Goal: Task Accomplishment & Management: Manage account settings

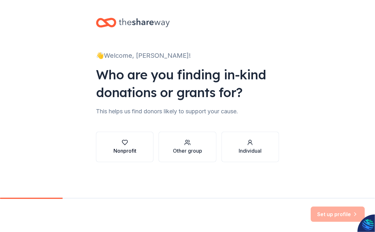
click at [126, 144] on icon "button" at bounding box center [124, 142] width 5 height 5
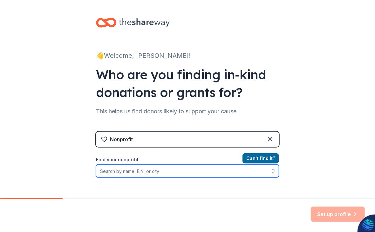
click at [129, 171] on input "Find your nonprofit" at bounding box center [187, 171] width 183 height 13
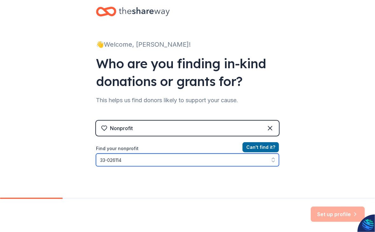
type input "[US_EMPLOYER_IDENTIFICATION_NUMBER]"
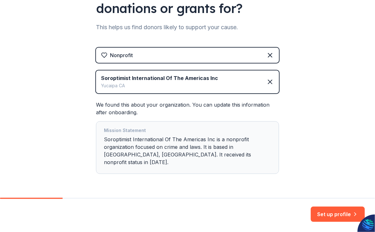
scroll to position [96, 0]
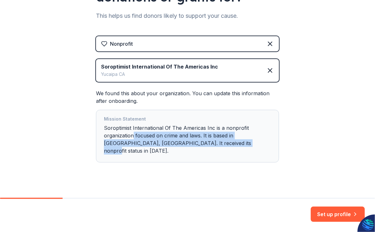
drag, startPoint x: 204, startPoint y: 142, endPoint x: 131, endPoint y: 137, distance: 73.0
click at [131, 137] on div "Mission Statement Soroptimist International Of The Americas Inc is a nonprofit …" at bounding box center [187, 136] width 167 height 42
click at [206, 178] on div "👋 Welcome, [PERSON_NAME]! Who are you finding in-kind donations or grants for? …" at bounding box center [187, 55] width 203 height 302
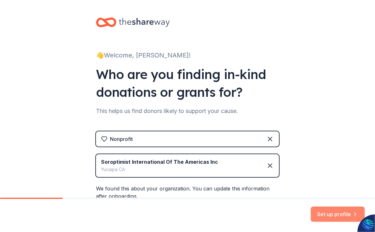
click at [330, 215] on button "Set up profile" at bounding box center [338, 214] width 54 height 15
click at [330, 216] on div "Set up profile" at bounding box center [338, 214] width 54 height 15
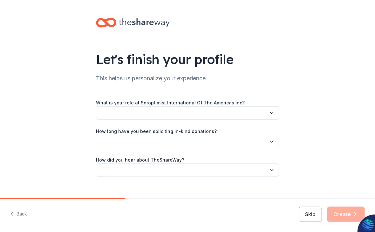
click at [119, 112] on button "button" at bounding box center [187, 112] width 183 height 13
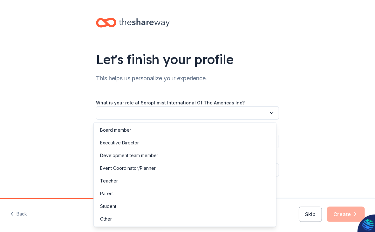
click at [111, 112] on button "button" at bounding box center [187, 112] width 183 height 13
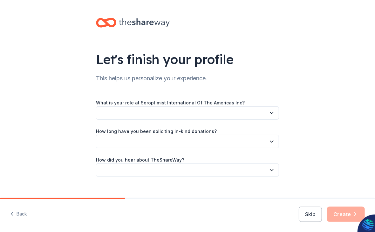
click at [271, 111] on icon "button" at bounding box center [272, 113] width 6 height 6
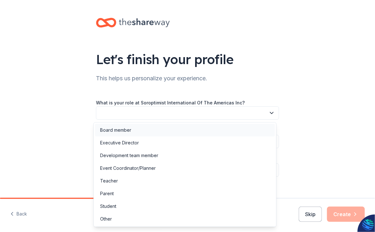
click at [120, 131] on div "Board member" at bounding box center [115, 131] width 31 height 8
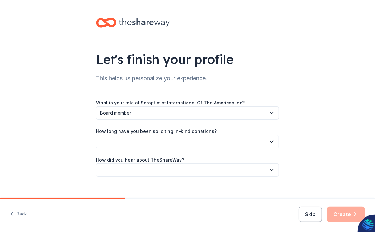
click at [269, 140] on icon "button" at bounding box center [272, 142] width 6 height 6
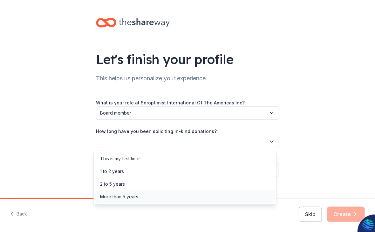
click at [120, 199] on div "More than 5 years" at bounding box center [119, 197] width 38 height 8
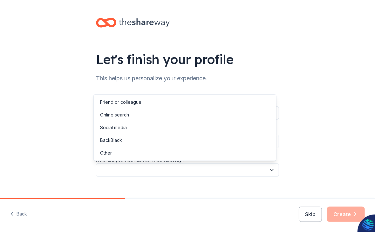
click at [270, 168] on icon "button" at bounding box center [272, 170] width 6 height 6
click at [112, 114] on div "Online search" at bounding box center [114, 115] width 29 height 8
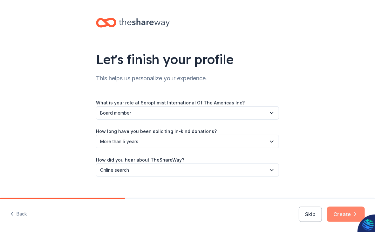
click at [342, 216] on button "Create" at bounding box center [346, 214] width 38 height 15
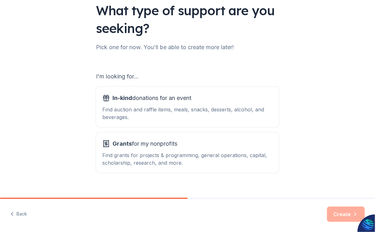
scroll to position [58, 0]
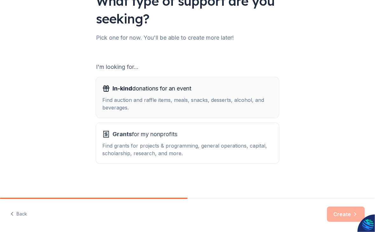
click at [221, 86] on div "In-kind donations for an event" at bounding box center [187, 89] width 170 height 10
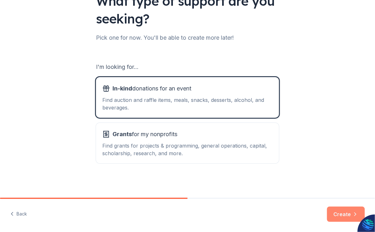
click at [344, 212] on button "Create" at bounding box center [346, 214] width 38 height 15
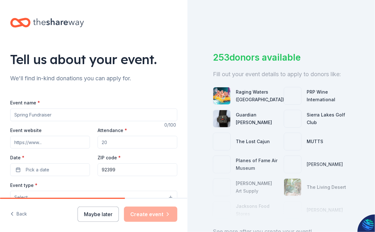
scroll to position [31, 0]
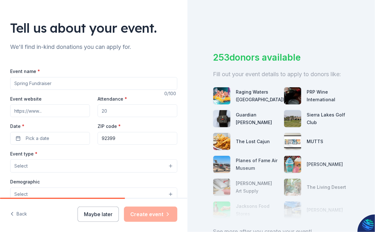
click at [29, 82] on input "Event name *" at bounding box center [93, 83] width 167 height 13
drag, startPoint x: 26, startPoint y: 83, endPoint x: -7, endPoint y: 81, distance: 33.7
click at [0, 81] on html "Tell us about your event. We'll find in-kind donations you can apply for. Event…" at bounding box center [187, 116] width 375 height 232
click at [76, 81] on input "Event name *" at bounding box center [93, 83] width 167 height 13
drag, startPoint x: 50, startPoint y: 84, endPoint x: -18, endPoint y: 75, distance: 68.2
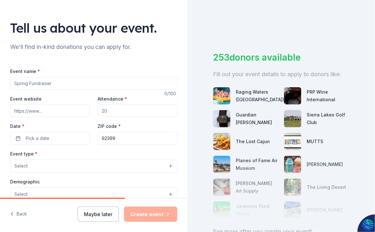
click at [0, 75] on html "Tell us about your event. We'll find in-kind donations you can apply for. Event…" at bounding box center [187, 116] width 375 height 232
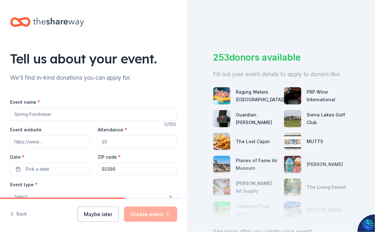
scroll to position [0, 0]
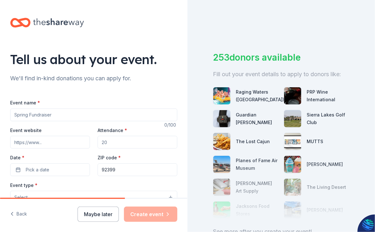
click at [45, 143] on input "Event website" at bounding box center [50, 142] width 80 height 13
type input "[URL][DOMAIN_NAME]"
type input "300"
type input "[STREET_ADDRESS]"
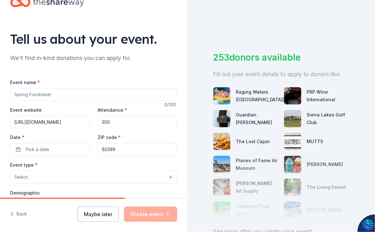
scroll to position [31, 0]
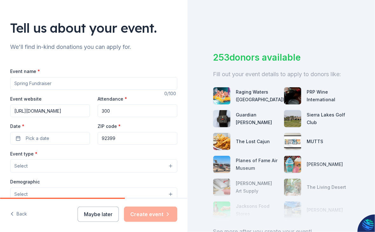
click at [113, 137] on input "92399" at bounding box center [138, 138] width 80 height 13
drag, startPoint x: 113, startPoint y: 137, endPoint x: 104, endPoint y: 137, distance: 8.9
click at [104, 137] on input "92399" at bounding box center [138, 138] width 80 height 13
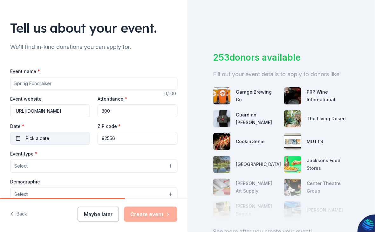
type input "92556"
click at [52, 136] on button "Pick a date" at bounding box center [50, 138] width 80 height 13
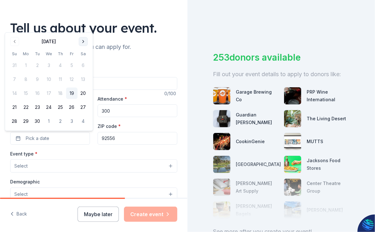
click at [82, 42] on button "Go to next month" at bounding box center [83, 41] width 9 height 9
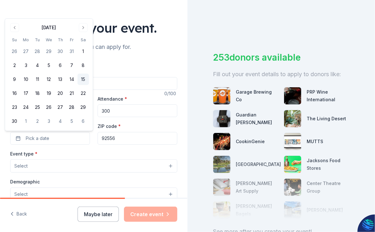
click at [83, 76] on button "15" at bounding box center [83, 79] width 11 height 11
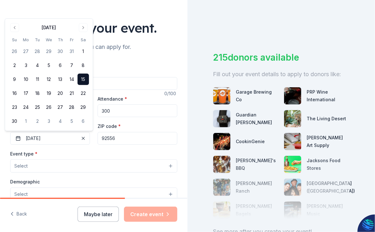
click at [38, 168] on button "Select" at bounding box center [93, 166] width 167 height 13
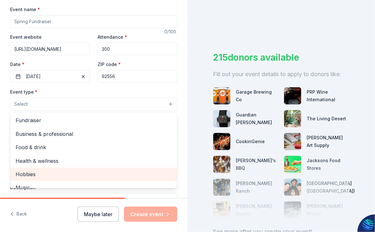
scroll to position [95, 0]
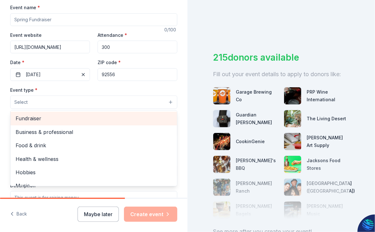
click at [38, 120] on span "Fundraiser" at bounding box center [94, 118] width 156 height 8
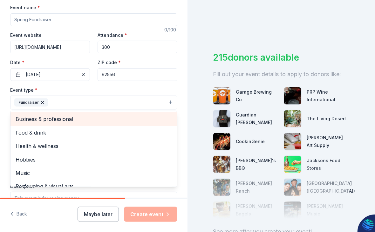
scroll to position [8, 0]
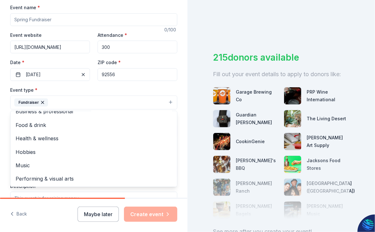
click at [178, 155] on div "Tell us about your event. We'll find in-kind donations you can apply for. Event…" at bounding box center [94, 117] width 188 height 424
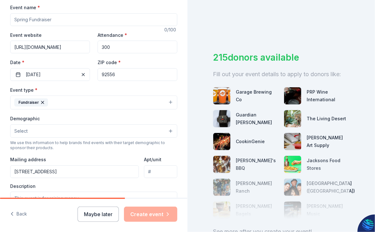
click at [25, 132] on span "Select" at bounding box center [20, 131] width 13 height 8
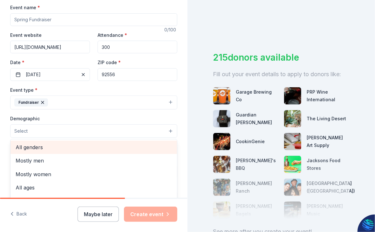
click at [42, 149] on span "All genders" at bounding box center [94, 147] width 156 height 8
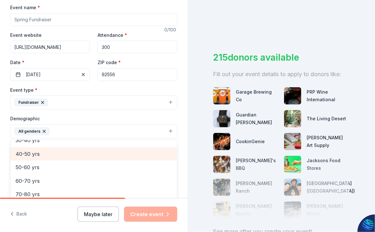
scroll to position [0, 0]
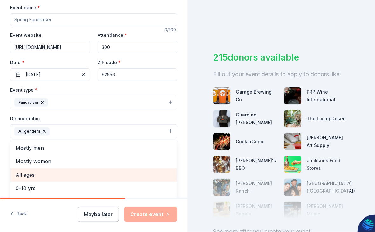
click at [31, 176] on span "All ages" at bounding box center [94, 175] width 156 height 8
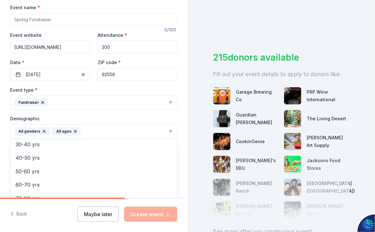
scroll to position [75, 0]
click at [147, 220] on div "Tell us about your event. We'll find in-kind donations you can apply for. Event…" at bounding box center [94, 116] width 188 height 232
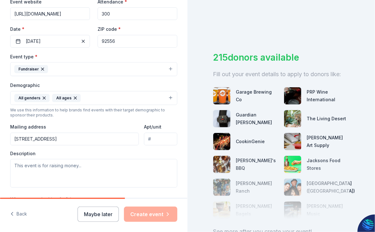
scroll to position [159, 0]
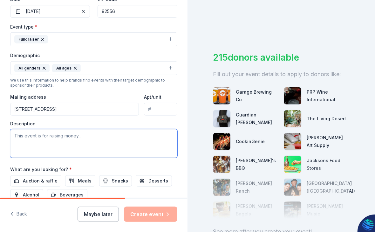
click at [83, 139] on textarea at bounding box center [93, 143] width 167 height 29
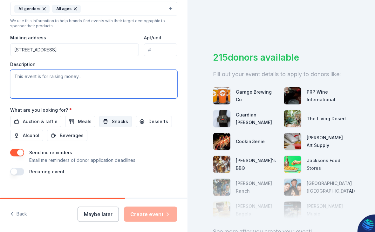
scroll to position [222, 0]
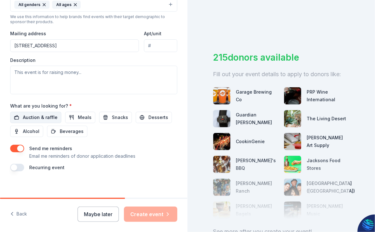
click at [47, 116] on span "Auction & raffle" at bounding box center [40, 118] width 35 height 8
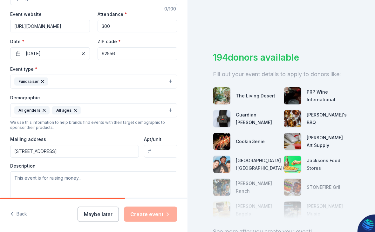
scroll to position [127, 0]
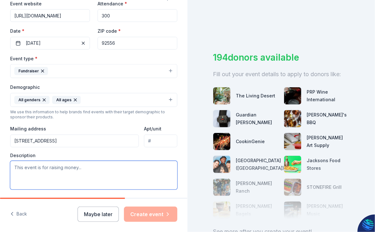
click at [88, 171] on textarea at bounding box center [93, 175] width 167 height 29
click at [82, 168] on textarea at bounding box center [93, 175] width 167 height 29
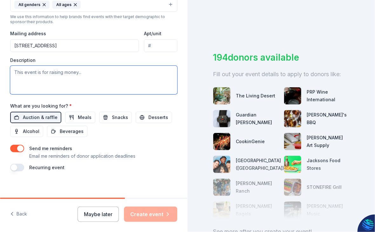
drag, startPoint x: 13, startPoint y: 72, endPoint x: 84, endPoint y: 75, distance: 71.3
click at [74, 75] on textarea at bounding box center [93, 80] width 167 height 29
drag, startPoint x: 84, startPoint y: 75, endPoint x: 14, endPoint y: 74, distance: 69.3
click at [14, 74] on textarea at bounding box center [93, 80] width 167 height 29
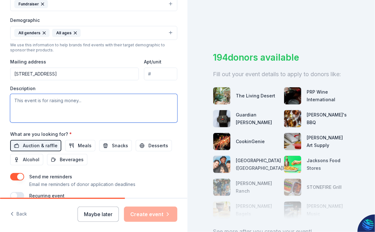
scroll to position [164, 0]
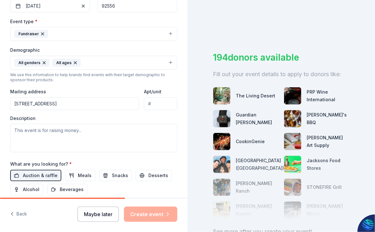
click at [102, 216] on button "Maybe later" at bounding box center [98, 214] width 41 height 15
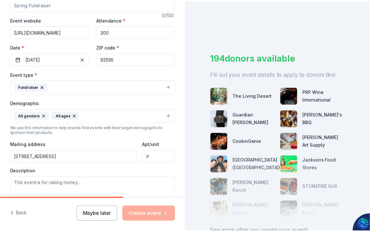
scroll to position [0, 0]
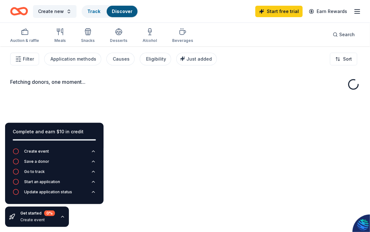
click at [27, 115] on div "Fetching donors, one moment..." at bounding box center [185, 162] width 370 height 232
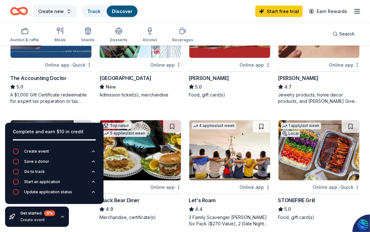
scroll to position [350, 0]
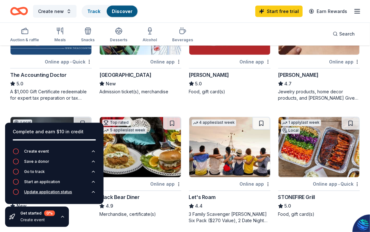
click at [66, 193] on div "Update application status" at bounding box center [48, 192] width 48 height 5
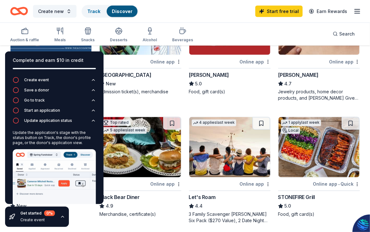
click at [220, 22] on div "Create new Track Discover Start free trial Earn Rewards" at bounding box center [185, 11] width 370 height 23
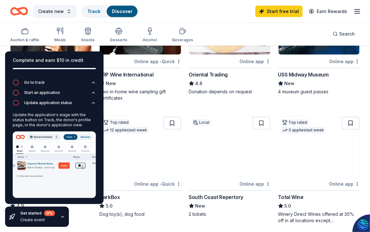
scroll to position [31, 0]
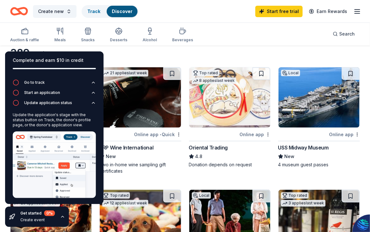
click at [180, 49] on div "389 results" at bounding box center [95, 53] width 171 height 13
click at [26, 82] on div "Go to track" at bounding box center [34, 82] width 21 height 5
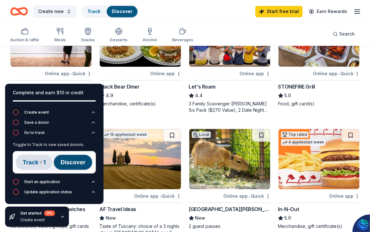
scroll to position [476, 0]
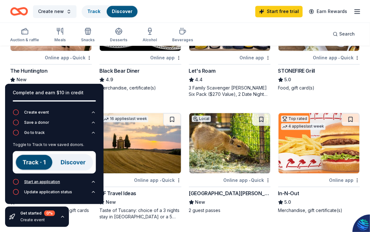
click at [33, 181] on div "Start an application" at bounding box center [42, 182] width 36 height 5
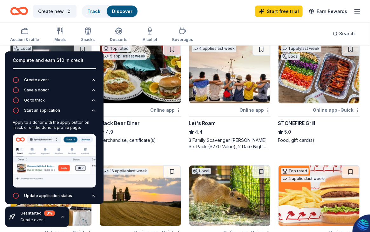
scroll to position [318, 0]
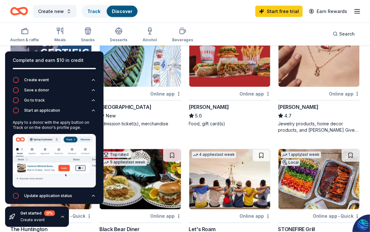
click at [274, 27] on div "Auction & raffle Meals Snacks Desserts Alcohol Beverages Search" at bounding box center [185, 34] width 350 height 24
click at [53, 212] on div "0 %" at bounding box center [49, 214] width 11 height 6
click at [201, 23] on div "Auction & raffle Meals Snacks Desserts Alcohol Beverages Search" at bounding box center [185, 34] width 350 height 24
click at [291, 14] on link "Start free trial" at bounding box center [279, 11] width 47 height 11
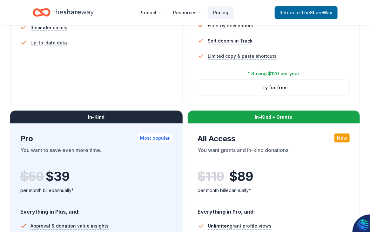
scroll to position [127, 0]
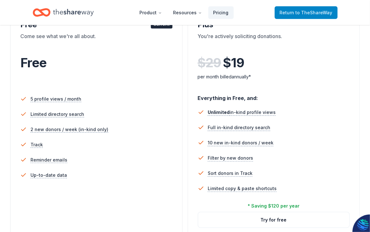
click at [320, 13] on span "to TheShareWay" at bounding box center [314, 12] width 37 height 5
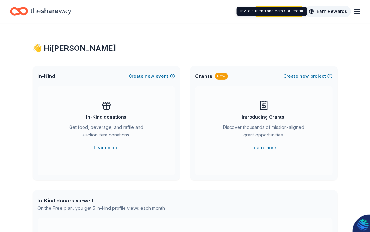
click at [345, 13] on link "Earn Rewards" at bounding box center [328, 11] width 46 height 11
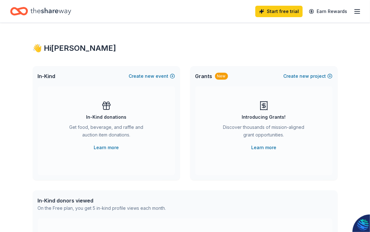
click at [98, 132] on div "Get food, beverage, and raffle and auction item donations." at bounding box center [106, 133] width 86 height 18
click at [107, 113] on div "In-Kind donations Get food, beverage, and raffle and auction item donations. Le…" at bounding box center [107, 126] width 112 height 51
click at [172, 76] on button "Create new event" at bounding box center [152, 76] width 46 height 8
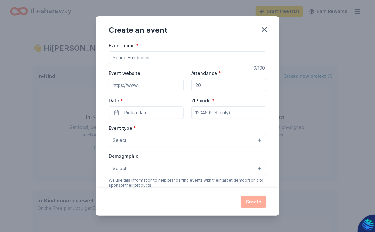
click at [127, 58] on input "Event name *" at bounding box center [188, 57] width 158 height 13
drag, startPoint x: 127, startPoint y: 58, endPoint x: 107, endPoint y: 55, distance: 19.6
click at [107, 55] on div "Event name * 0 /100 Event website Attendance * Date * Pick a date ZIP code * Ev…" at bounding box center [187, 115] width 183 height 147
click at [264, 27] on icon "button" at bounding box center [264, 29] width 9 height 9
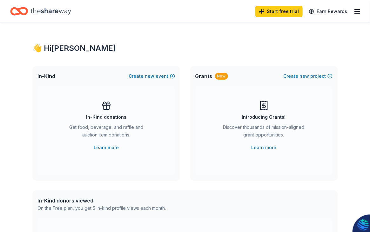
click at [357, 12] on icon "button" at bounding box center [358, 12] width 8 height 8
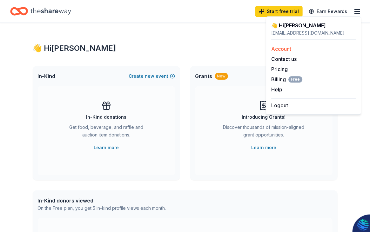
click at [289, 48] on link "Account" at bounding box center [281, 49] width 20 height 6
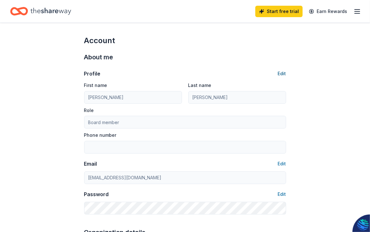
click at [283, 72] on button "Edit" at bounding box center [282, 74] width 8 height 8
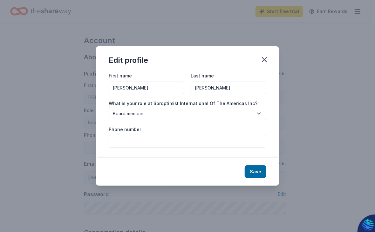
click at [126, 143] on input "Phone number" at bounding box center [188, 141] width 158 height 13
click at [121, 143] on input "909602-2677" at bounding box center [188, 141] width 158 height 13
type input "[PHONE_NUMBER]"
click at [259, 174] on button "Save" at bounding box center [256, 172] width 22 height 13
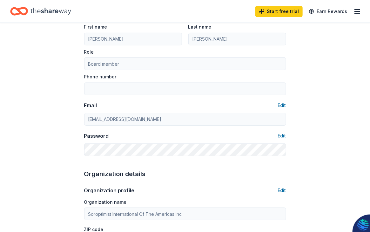
type input "[PHONE_NUMBER]"
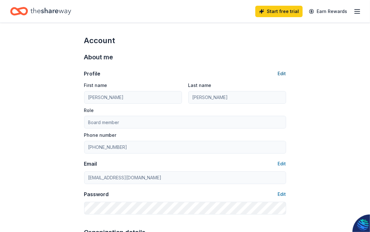
click at [281, 73] on button "Edit" at bounding box center [282, 74] width 8 height 8
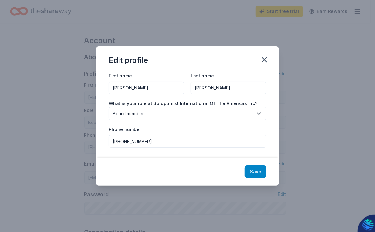
click at [256, 171] on button "Save" at bounding box center [256, 172] width 22 height 13
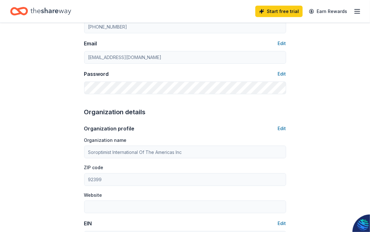
scroll to position [159, 0]
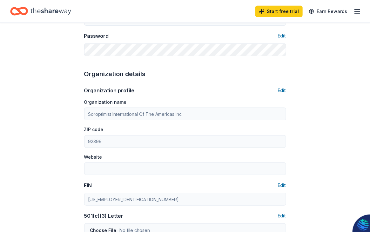
click at [117, 180] on div "Organization profile Edit Organization name Soroptimist International Of The Am…" at bounding box center [185, 231] width 202 height 305
click at [283, 85] on div "Organization profile Edit Organization name Soroptimist International Of The Am…" at bounding box center [185, 231] width 202 height 305
click at [284, 90] on button "Edit" at bounding box center [282, 91] width 8 height 8
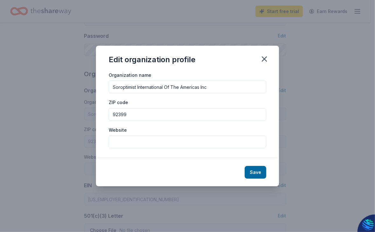
click at [133, 117] on input "92399" at bounding box center [188, 114] width 158 height 13
drag, startPoint x: 133, startPoint y: 117, endPoint x: 117, endPoint y: 110, distance: 17.5
click at [117, 110] on input "92399" at bounding box center [188, 114] width 158 height 13
type input "92556"
click at [124, 143] on input "Website" at bounding box center [188, 142] width 158 height 13
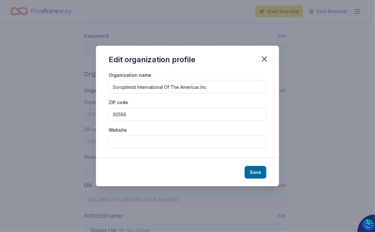
type input "[URL][DOMAIN_NAME]"
click at [257, 174] on button "Save" at bounding box center [256, 172] width 22 height 13
type input "92556"
type input "[URL][DOMAIN_NAME]"
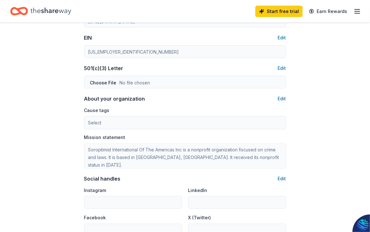
scroll to position [318, 0]
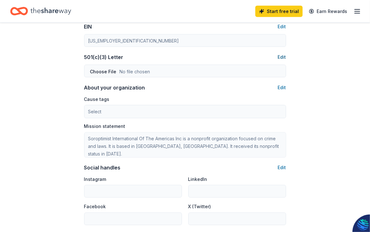
click at [282, 58] on button "Edit" at bounding box center [282, 57] width 8 height 8
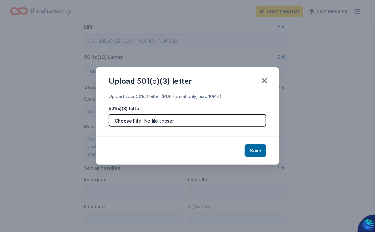
click at [130, 122] on input "file" at bounding box center [188, 120] width 158 height 13
type input "C:\fakepath\Entity Status Letter SIMV.pdf"
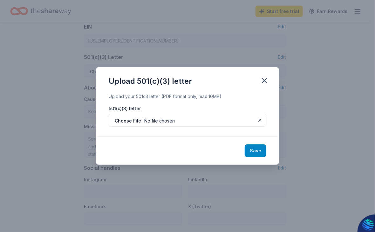
click at [251, 148] on button "Save" at bounding box center [256, 151] width 22 height 13
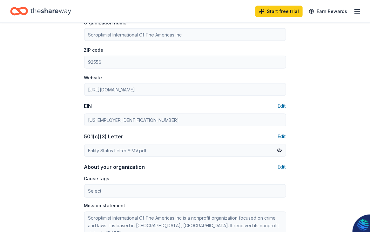
scroll to position [246, 0]
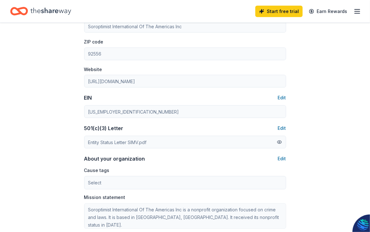
click at [278, 144] on button at bounding box center [279, 142] width 5 height 7
click at [281, 130] on button "Edit" at bounding box center [282, 129] width 8 height 8
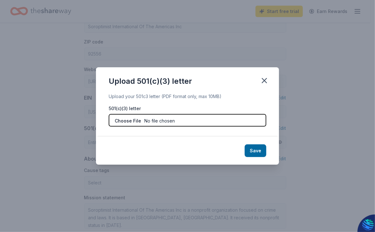
click at [123, 122] on input "file" at bounding box center [188, 120] width 158 height 13
type input "C:\fakepath\SIMV Letter of 501c3 status.pdf"
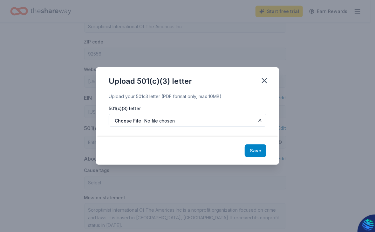
click at [256, 148] on button "Save" at bounding box center [256, 151] width 22 height 13
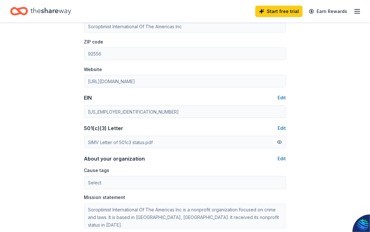
click at [280, 143] on button at bounding box center [279, 142] width 5 height 7
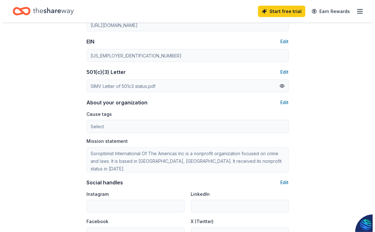
scroll to position [310, 0]
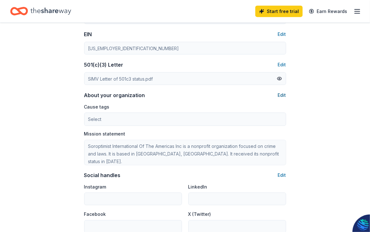
click at [282, 96] on button "Edit" at bounding box center [282, 96] width 8 height 8
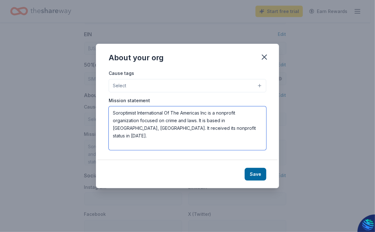
drag, startPoint x: 112, startPoint y: 111, endPoint x: 210, endPoint y: 133, distance: 100.0
click at [210, 133] on textarea "Soroptimist International Of The Americas Inc is a nonprofit organization focus…" at bounding box center [188, 128] width 158 height 44
click at [209, 133] on textarea "Soroptimist International Of The Americas Inc is a nonprofit organization focus…" at bounding box center [188, 128] width 158 height 44
drag, startPoint x: 139, startPoint y: 120, endPoint x: 209, endPoint y: 121, distance: 69.9
click at [209, 121] on textarea "Soroptimist International Of The Americas Inc is a nonprofit organization focus…" at bounding box center [188, 128] width 158 height 44
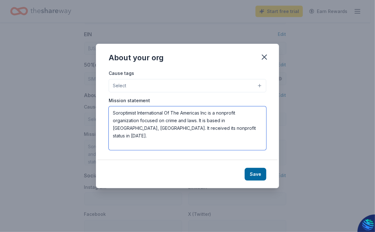
drag, startPoint x: 140, startPoint y: 121, endPoint x: 215, endPoint y: 132, distance: 75.8
click at [215, 132] on textarea "Soroptimist International Of The Americas Inc is a nonprofit organization focus…" at bounding box center [188, 128] width 158 height 44
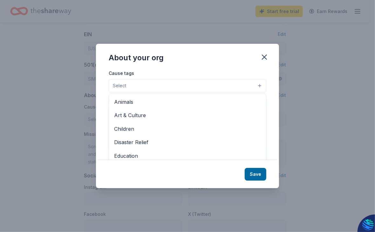
click at [137, 87] on button "Select" at bounding box center [188, 85] width 158 height 13
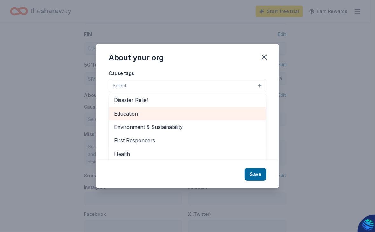
scroll to position [31, 0]
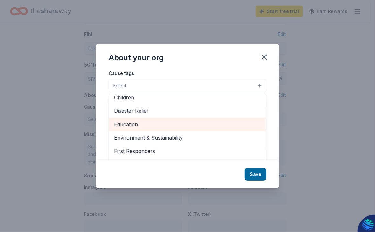
click at [133, 127] on span "Education" at bounding box center [187, 124] width 147 height 8
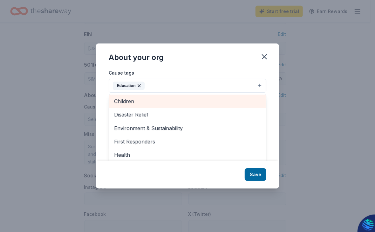
click at [134, 99] on span "Children" at bounding box center [187, 101] width 147 height 8
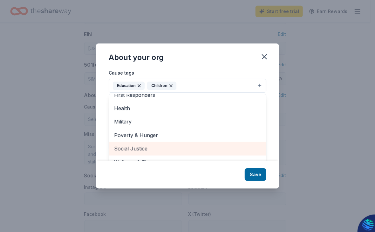
scroll to position [9, 0]
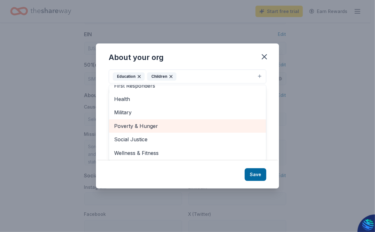
click at [150, 126] on span "Poverty & Hunger" at bounding box center [187, 126] width 147 height 8
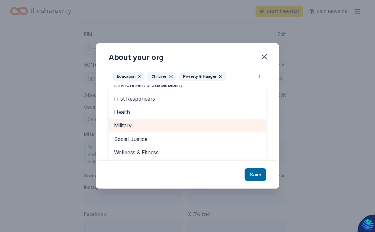
scroll to position [48, 0]
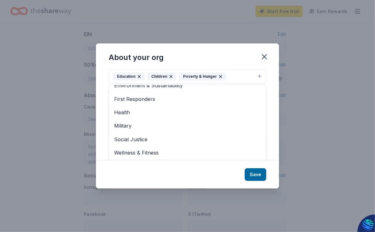
click at [254, 176] on div "About your org Cause tags Education Children Poverty & Hunger Animals Art & Cul…" at bounding box center [187, 116] width 183 height 145
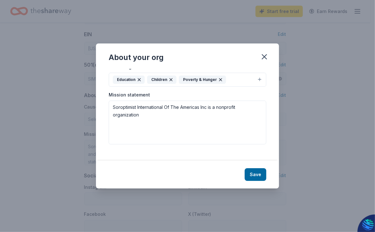
scroll to position [0, 0]
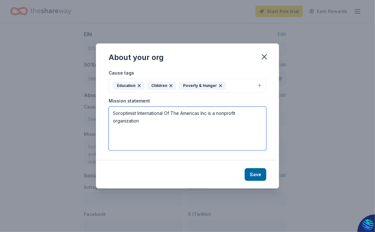
click at [141, 122] on textarea "Soroptimist International Of The Americas Inc is a nonprofit organization" at bounding box center [188, 129] width 158 height 44
drag, startPoint x: 165, startPoint y: 112, endPoint x: 169, endPoint y: 112, distance: 3.5
click at [169, 112] on textarea "Soroptimist International Of The Americas Inc is a nonprofit organization" at bounding box center [188, 129] width 158 height 44
click at [171, 112] on textarea "Soroptimist International of The Americas Inc is a nonprofit organization" at bounding box center [188, 129] width 158 height 44
click at [205, 113] on textarea "Soroptimist International of the Americas Inc is a nonprofit organization" at bounding box center [188, 129] width 158 height 44
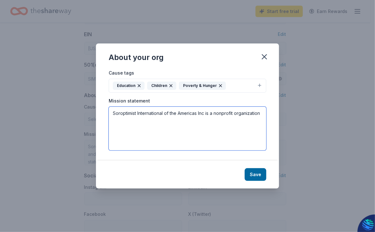
type textarea "Soroptimist International of the Americas Inc. is a nonprofit organization"
click at [139, 122] on textarea "Soroptimist International of the Americas Inc. is a nonprofit organization" at bounding box center [188, 129] width 158 height 44
drag, startPoint x: 113, startPoint y: 111, endPoint x: 166, endPoint y: 124, distance: 53.6
click at [166, 124] on textarea "Soroptimist International of the Americas Inc. is a nonprofit organization" at bounding box center [188, 129] width 158 height 44
click at [137, 114] on textarea "Soroptimist of the America" at bounding box center [188, 129] width 158 height 44
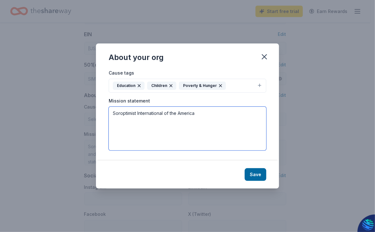
click at [196, 114] on textarea "Soroptimist International of the America" at bounding box center [188, 129] width 158 height 44
click at [209, 120] on textarea "Soroptimist International of the Americas" at bounding box center [188, 129] width 158 height 44
click at [176, 124] on textarea "Soroptimist International of the Americas, club SI [PERSON_NAME] Valley is a no…" at bounding box center [188, 129] width 158 height 44
click at [246, 115] on textarea "Soroptimist International of the Americas, club SI [PERSON_NAME] Valley is a no…" at bounding box center [188, 129] width 158 height 44
click at [173, 123] on textarea "Soroptimist International of the Americas, club SI [PERSON_NAME] Valley, is a n…" at bounding box center [188, 129] width 158 height 44
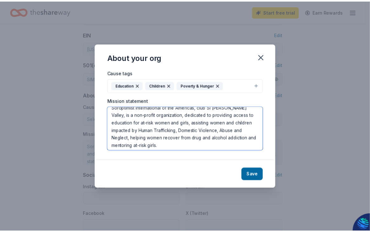
scroll to position [8, 0]
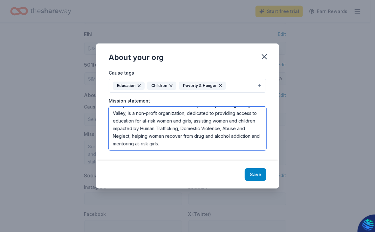
type textarea "Soroptimist International of the Americas, club SI [PERSON_NAME] Valley, is a n…"
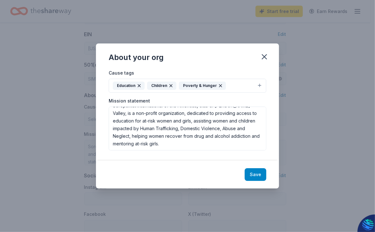
click at [256, 175] on button "Save" at bounding box center [256, 174] width 22 height 13
type textarea "Soroptimist International of the Americas, club SI [PERSON_NAME] Valley, is a n…"
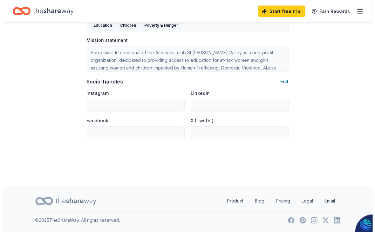
scroll to position [405, 0]
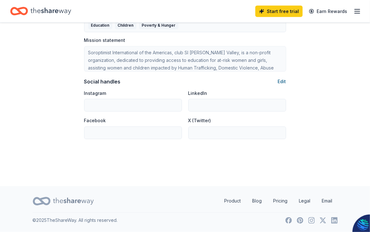
click at [281, 81] on button "Edit" at bounding box center [282, 82] width 8 height 8
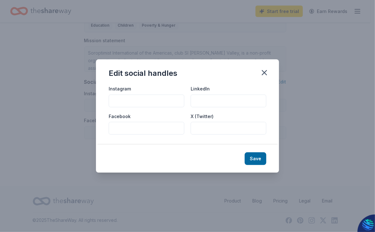
click at [124, 102] on input "Instagram" at bounding box center [147, 101] width 76 height 13
type input "[DOMAIN_NAME][URL]"
click at [121, 128] on input "Facebook" at bounding box center [147, 128] width 76 height 13
type input "https:[DOMAIN_NAME][URL]"
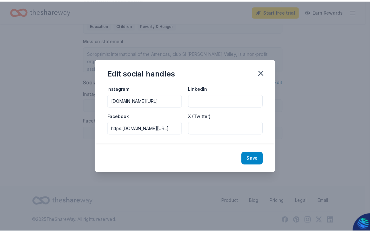
scroll to position [0, 0]
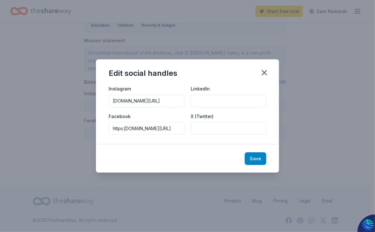
click at [259, 158] on button "Save" at bounding box center [256, 159] width 22 height 13
type input "[DOMAIN_NAME][URL]"
type input "https:[DOMAIN_NAME][URL]"
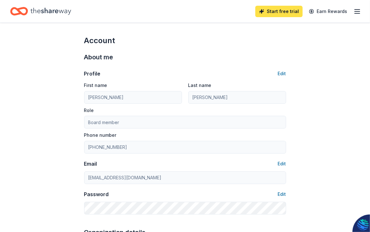
click at [290, 14] on link "Start free trial" at bounding box center [279, 11] width 47 height 11
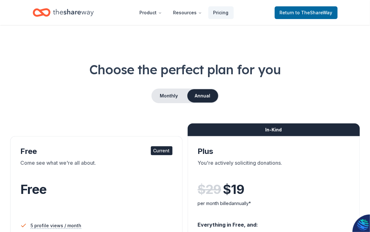
click at [156, 150] on div "Current" at bounding box center [162, 151] width 22 height 9
click at [303, 10] on span "to TheShareWay" at bounding box center [314, 12] width 37 height 5
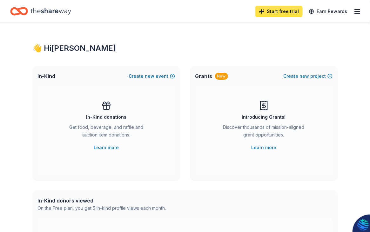
click at [279, 13] on link "Start free trial" at bounding box center [279, 11] width 47 height 11
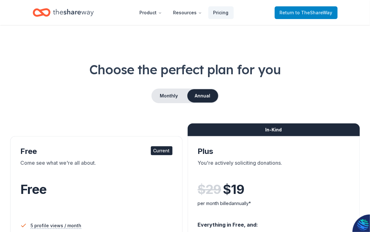
click at [311, 13] on span "to TheShareWay" at bounding box center [314, 12] width 37 height 5
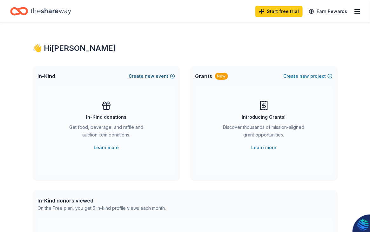
click at [145, 76] on button "Create new event" at bounding box center [152, 76] width 46 height 8
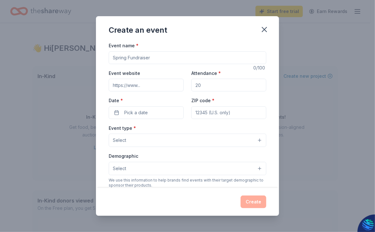
click at [124, 59] on input "Event name *" at bounding box center [188, 57] width 158 height 13
click at [144, 86] on input "Event website" at bounding box center [146, 85] width 75 height 13
type input "[URL][DOMAIN_NAME]"
type input "300"
type input "92556"
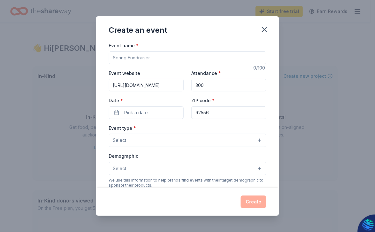
type input "[STREET_ADDRESS]"
click at [146, 114] on span "Pick a date" at bounding box center [136, 113] width 24 height 8
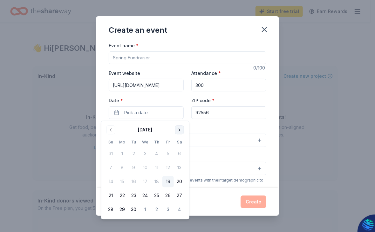
click at [179, 130] on button "Go to next month" at bounding box center [179, 130] width 9 height 9
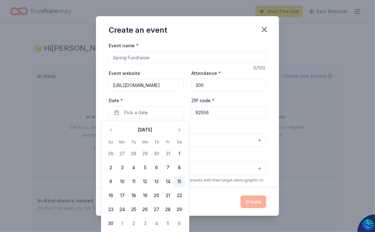
click at [178, 182] on button "15" at bounding box center [179, 181] width 11 height 11
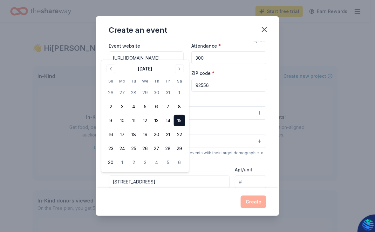
scroll to position [63, 0]
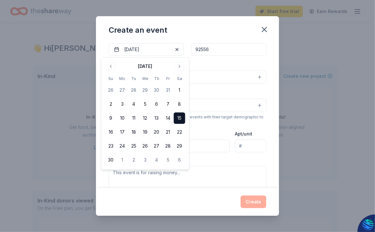
click at [230, 66] on div "Event type * Select" at bounding box center [188, 72] width 158 height 23
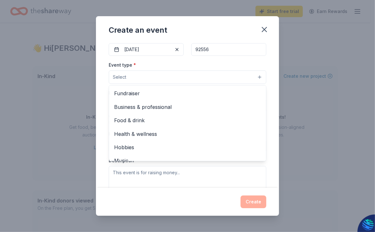
click at [143, 75] on button "Select" at bounding box center [188, 77] width 158 height 13
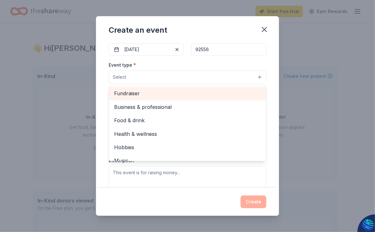
click at [137, 91] on span "Fundraiser" at bounding box center [187, 93] width 147 height 8
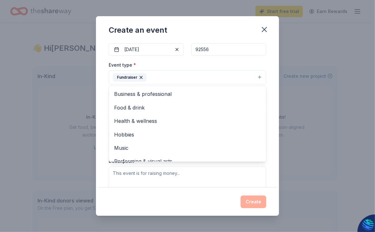
click at [267, 79] on div "Event name * 0 /100 Event website [URL][DOMAIN_NAME] Attendance * 300 Date * [D…" at bounding box center [187, 115] width 183 height 147
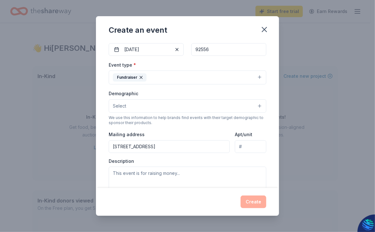
click at [136, 107] on button "Select" at bounding box center [188, 105] width 158 height 13
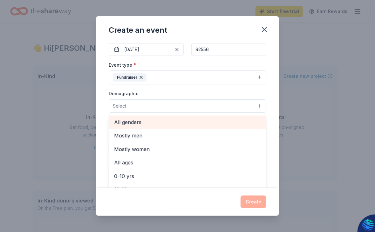
click at [135, 122] on span "All genders" at bounding box center [187, 122] width 147 height 8
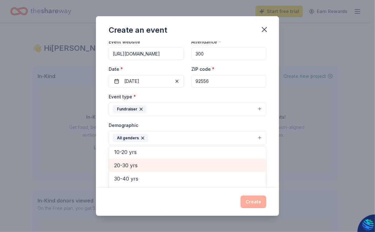
scroll to position [25, 0]
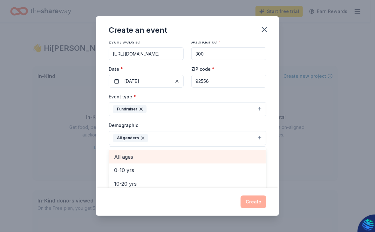
click at [113, 156] on div "All ages" at bounding box center [187, 156] width 157 height 13
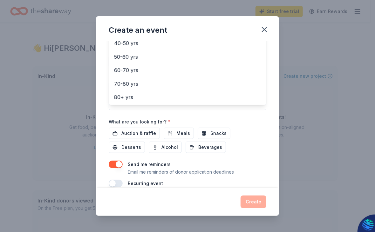
scroll to position [160, 0]
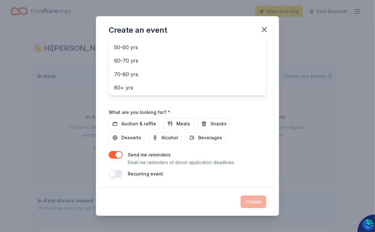
click at [137, 124] on div "Event name * 0 /100 Event website [URL][DOMAIN_NAME] Attendance * 300 Date * [D…" at bounding box center [188, 30] width 158 height 295
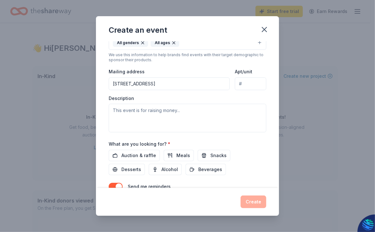
scroll to position [151, 0]
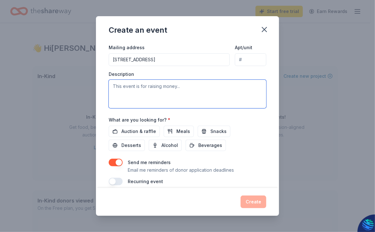
drag, startPoint x: 113, startPoint y: 86, endPoint x: 180, endPoint y: 89, distance: 67.1
click at [180, 89] on textarea at bounding box center [188, 94] width 158 height 29
drag, startPoint x: 181, startPoint y: 88, endPoint x: 114, endPoint y: 83, distance: 66.3
click at [114, 83] on textarea at bounding box center [188, 94] width 158 height 29
click at [181, 93] on textarea at bounding box center [188, 94] width 158 height 29
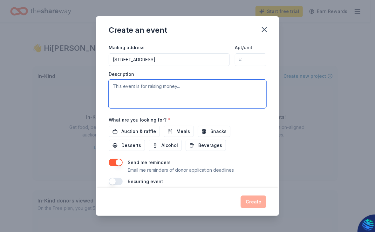
scroll to position [160, 0]
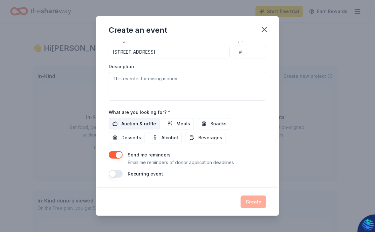
click at [136, 124] on span "Auction & raffle" at bounding box center [138, 124] width 35 height 8
click at [241, 204] on div "Create" at bounding box center [188, 202] width 158 height 13
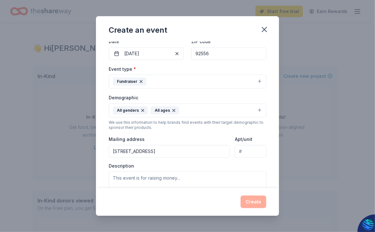
scroll to position [0, 0]
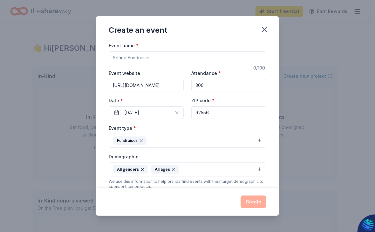
click at [247, 202] on div "Create" at bounding box center [188, 202] width 158 height 13
click at [265, 32] on icon "button" at bounding box center [264, 29] width 9 height 9
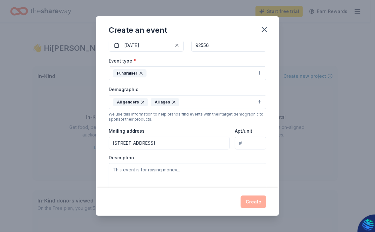
scroll to position [64, 0]
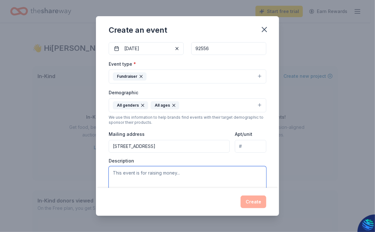
click at [185, 176] on textarea at bounding box center [188, 181] width 158 height 29
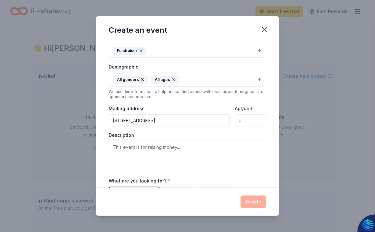
scroll to position [102, 0]
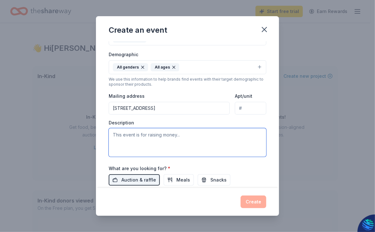
click at [182, 136] on textarea at bounding box center [188, 142] width 158 height 29
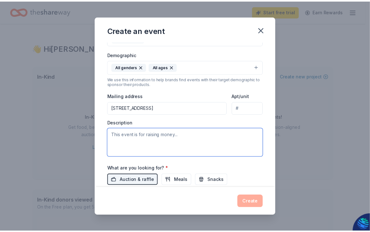
scroll to position [160, 0]
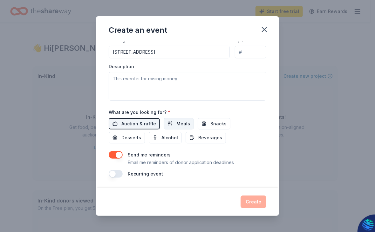
click at [178, 125] on span "Meals" at bounding box center [183, 124] width 14 height 8
click at [258, 205] on div "Create" at bounding box center [188, 202] width 158 height 13
click at [264, 29] on icon "button" at bounding box center [264, 29] width 4 height 4
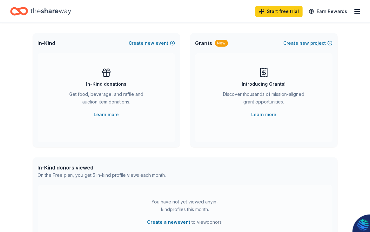
scroll to position [0, 0]
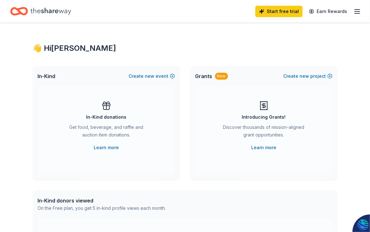
click at [358, 10] on line "button" at bounding box center [357, 10] width 5 height 0
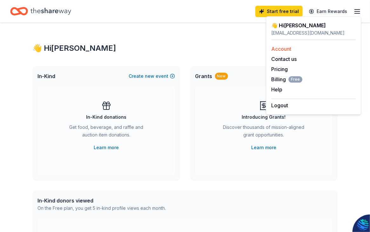
click at [284, 50] on link "Account" at bounding box center [281, 49] width 20 height 6
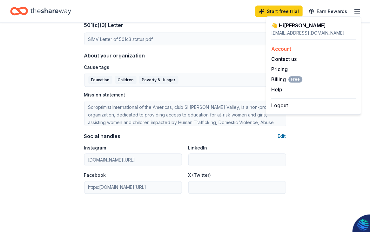
click at [285, 47] on link "Account" at bounding box center [281, 49] width 20 height 6
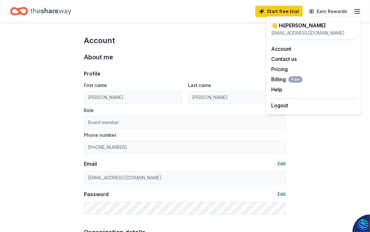
click at [355, 12] on icon "button" at bounding box center [358, 12] width 8 height 8
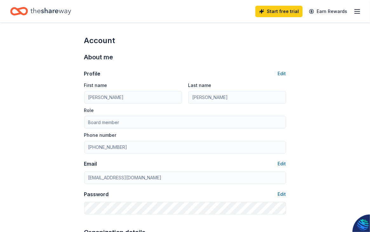
click at [355, 12] on icon "button" at bounding box center [358, 12] width 8 height 8
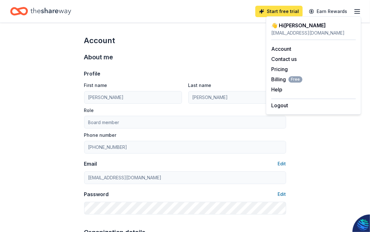
click at [287, 12] on link "Start free trial" at bounding box center [279, 11] width 47 height 11
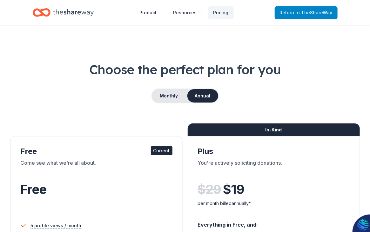
click at [309, 16] on link "Return to TheShareWay" at bounding box center [306, 12] width 63 height 13
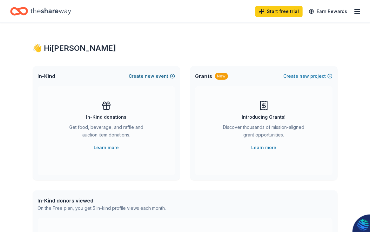
click at [143, 75] on button "Create new event" at bounding box center [152, 76] width 46 height 8
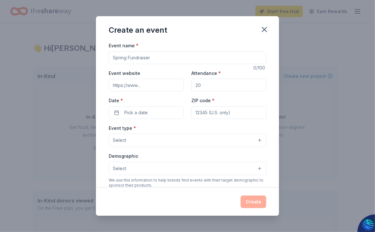
click at [142, 72] on div "Event website" at bounding box center [146, 80] width 75 height 23
click at [144, 60] on input "Event name *" at bounding box center [188, 57] width 158 height 13
click at [265, 29] on icon "button" at bounding box center [264, 29] width 4 height 4
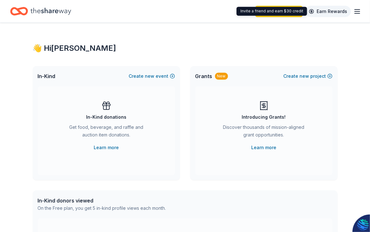
click at [326, 14] on link "Earn Rewards" at bounding box center [328, 11] width 46 height 11
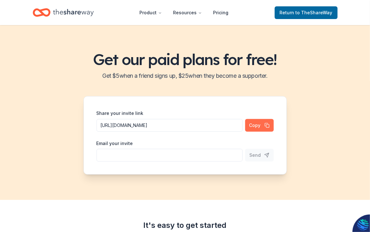
click at [257, 127] on button "Copy" at bounding box center [259, 125] width 29 height 13
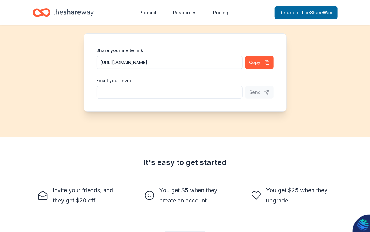
scroll to position [63, 0]
click at [207, 92] on input "Share your invite link" at bounding box center [170, 92] width 146 height 13
paste input "[URL][DOMAIN_NAME]"
click at [260, 92] on span "Send" at bounding box center [255, 92] width 11 height 8
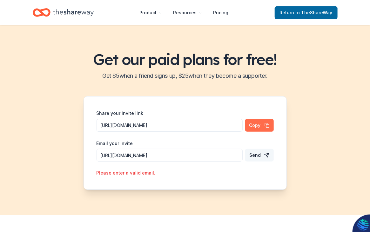
click at [262, 125] on button "Copy" at bounding box center [259, 125] width 29 height 13
drag, startPoint x: 239, startPoint y: 156, endPoint x: 75, endPoint y: 141, distance: 165.3
click at [75, 141] on div "Get our paid plans for free! Get $ 5 when a friend signs up, $ 25 when they bec…" at bounding box center [185, 120] width 370 height 190
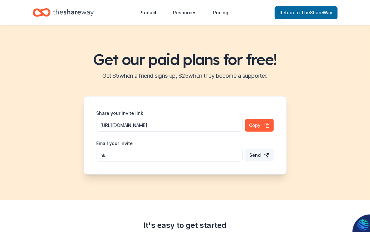
type input "k"
paste input "[URL][DOMAIN_NAME]"
type input "[URL][DOMAIN_NAME]"
click at [260, 152] on span "Send" at bounding box center [255, 156] width 11 height 8
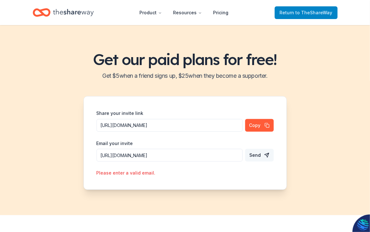
click at [320, 16] on span "Return to TheShareWay" at bounding box center [306, 13] width 53 height 8
